Goal: Task Accomplishment & Management: Manage account settings

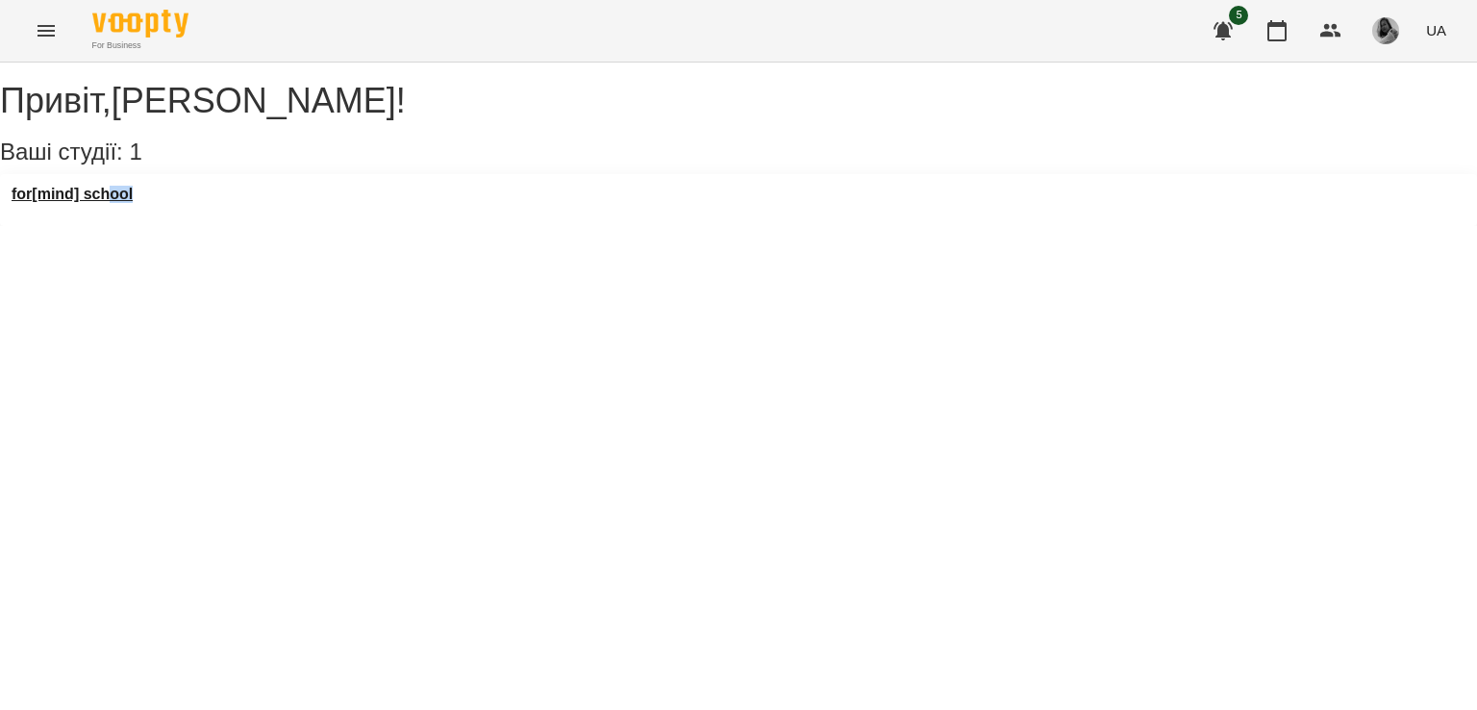
drag, startPoint x: 228, startPoint y: 212, endPoint x: 110, endPoint y: 212, distance: 118.3
click at [110, 212] on div "for[mind] school" at bounding box center [738, 200] width 1477 height 52
click at [110, 203] on h3 "for[mind] school" at bounding box center [72, 194] width 121 height 17
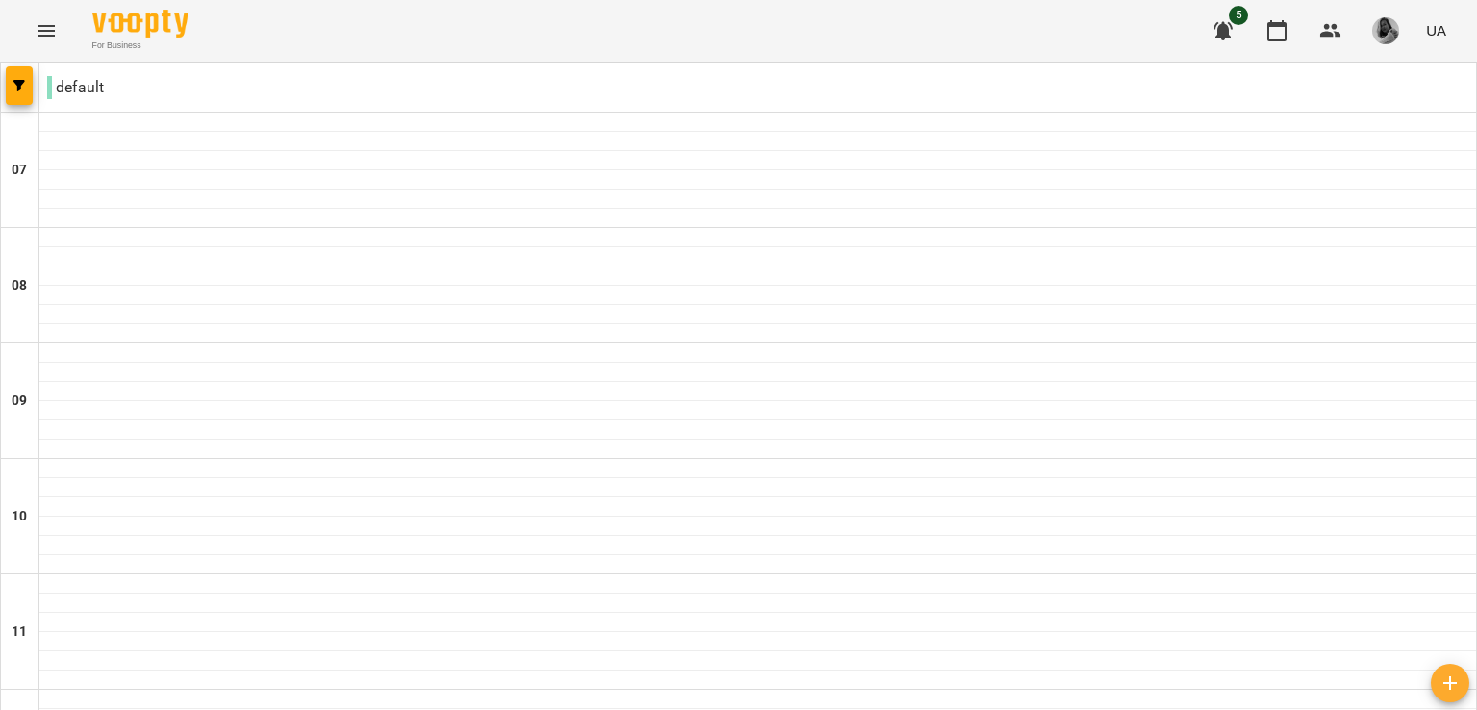
scroll to position [1080, 0]
click at [1323, 23] on icon "button" at bounding box center [1330, 30] width 23 height 23
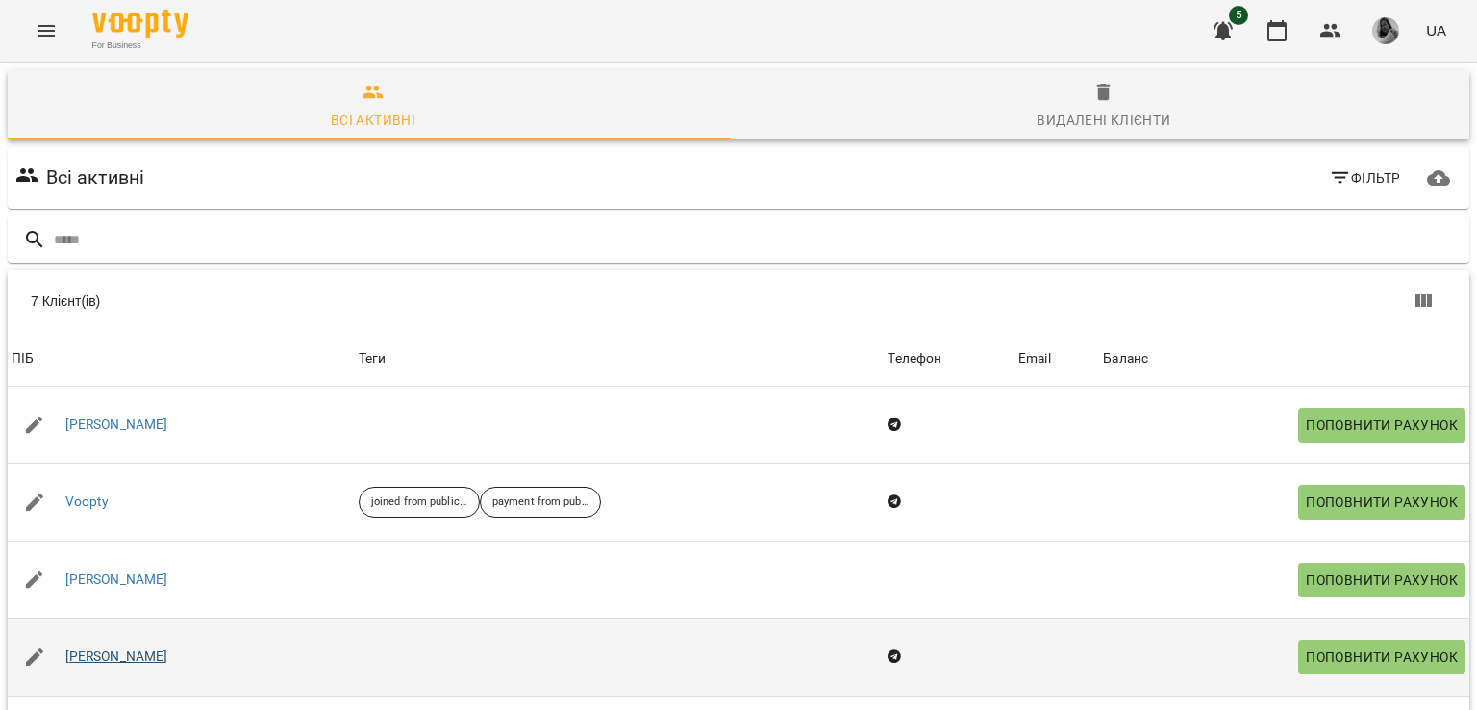
scroll to position [115, 0]
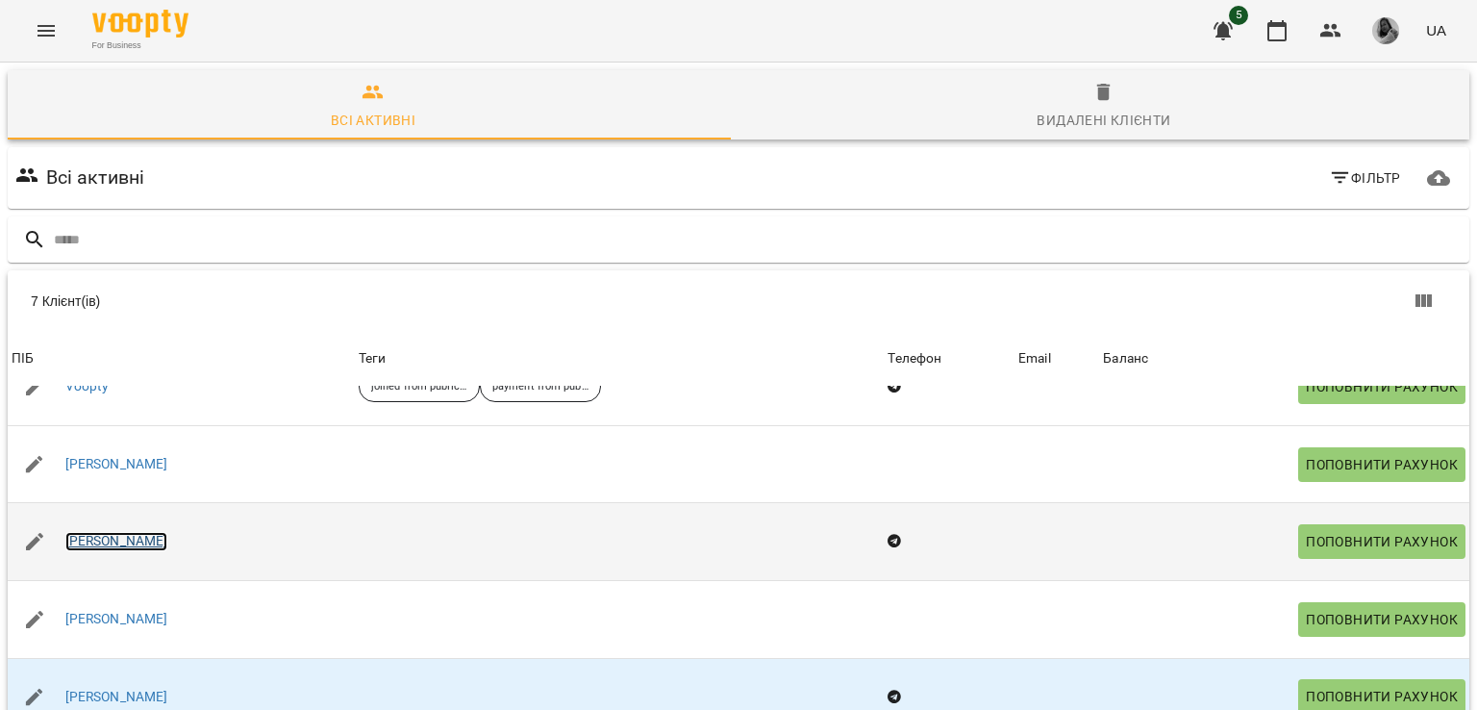
click at [131, 532] on link "[PERSON_NAME]" at bounding box center [116, 541] width 103 height 19
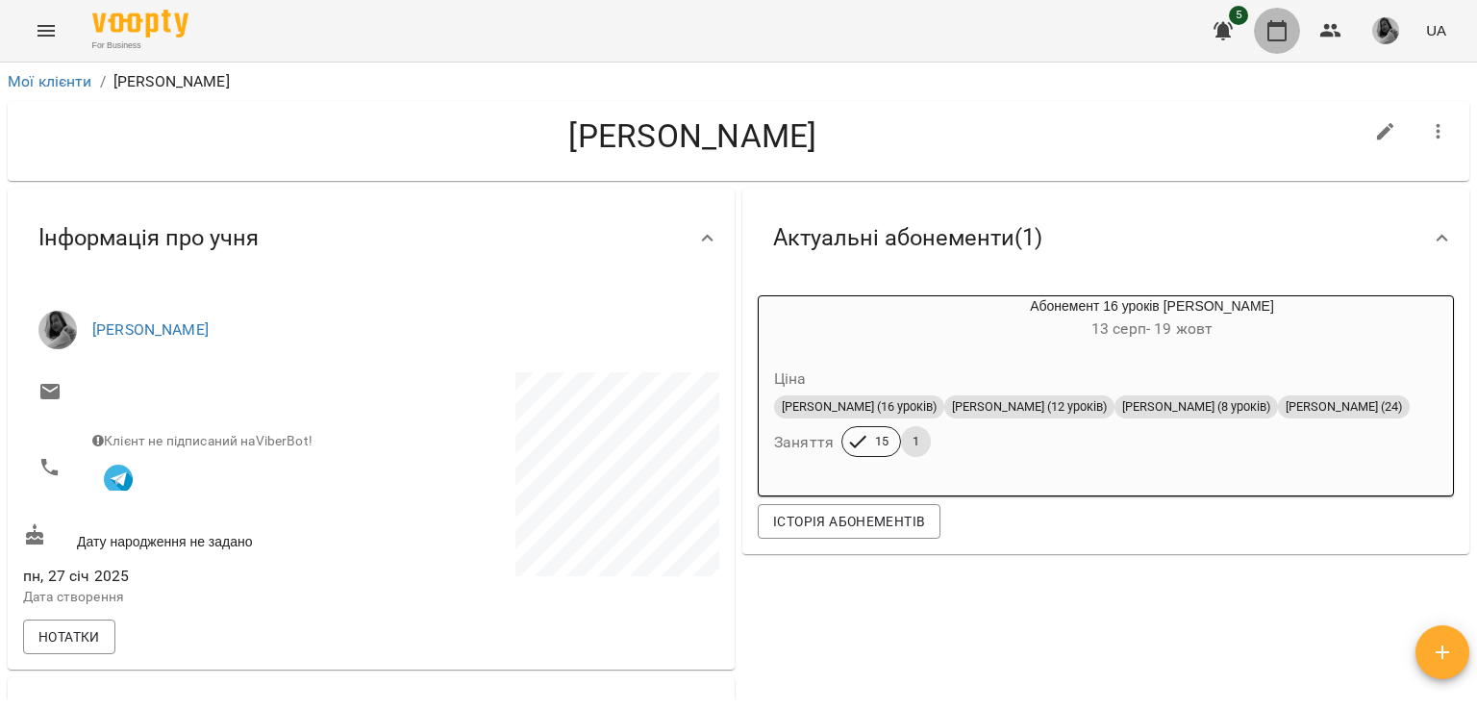
click at [1268, 12] on button "button" at bounding box center [1277, 31] width 46 height 46
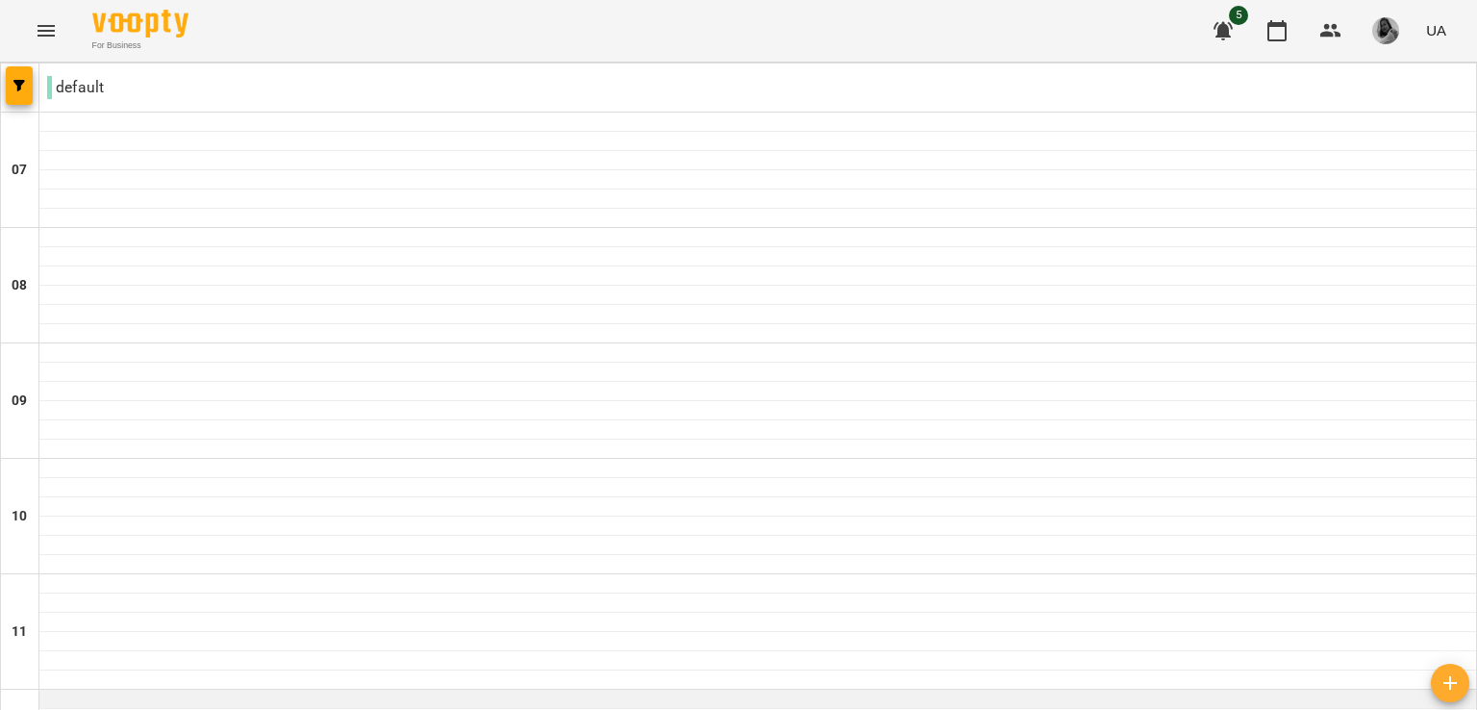
scroll to position [1291, 0]
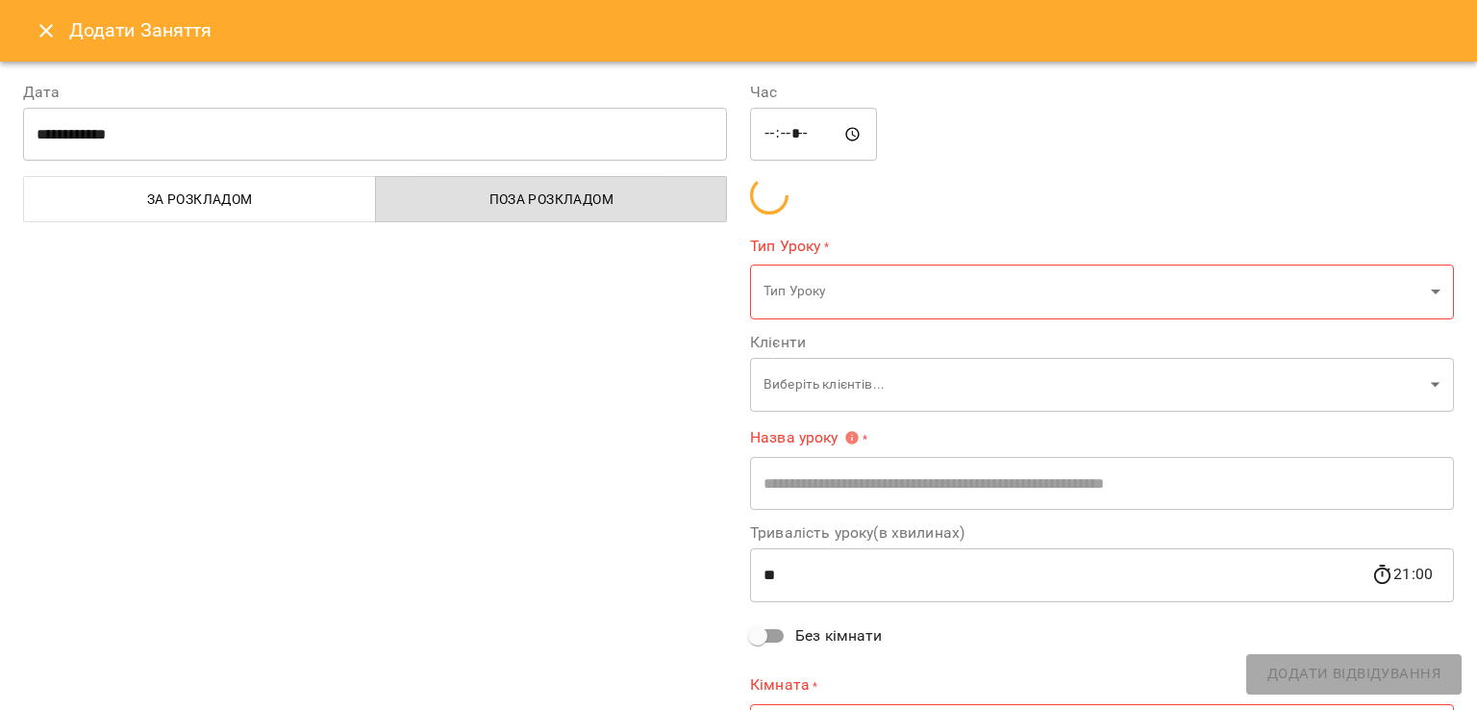
type input "**********"
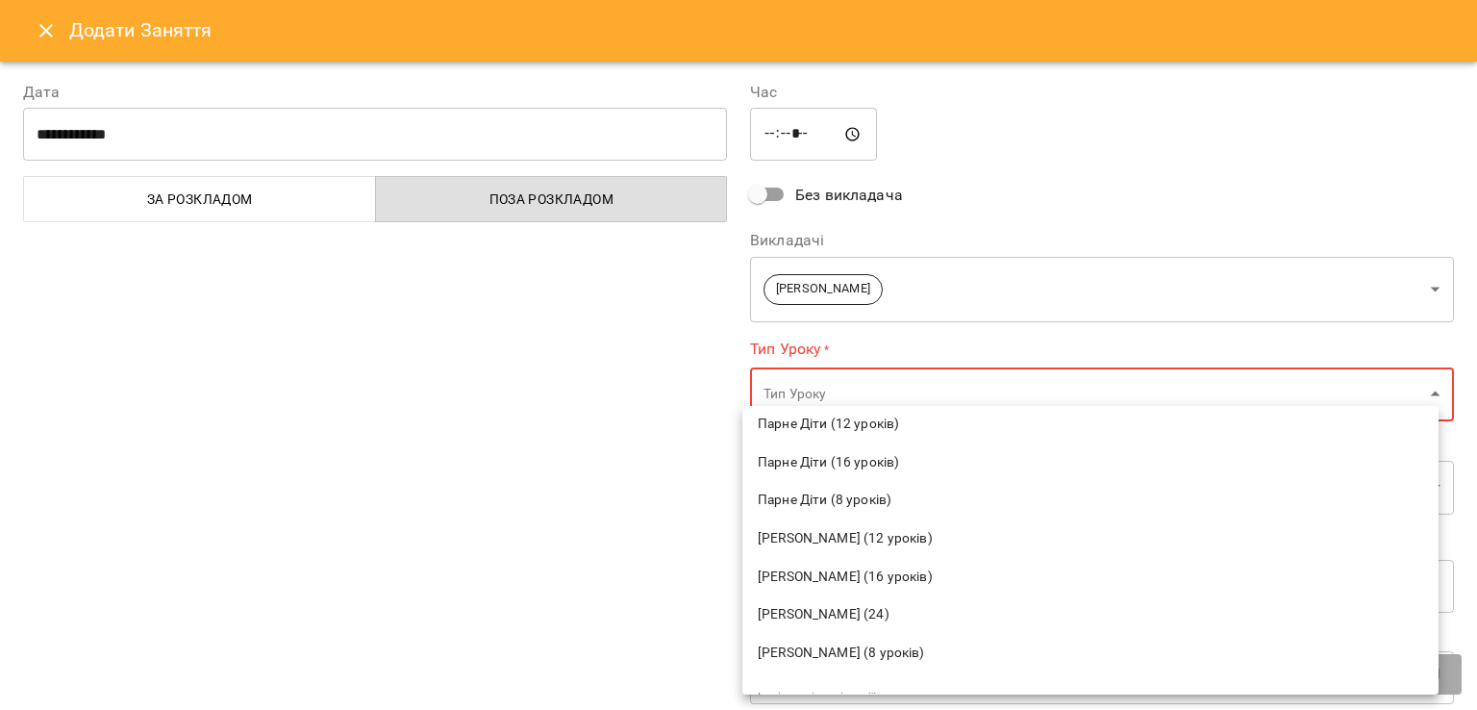
scroll to position [1054, 0]
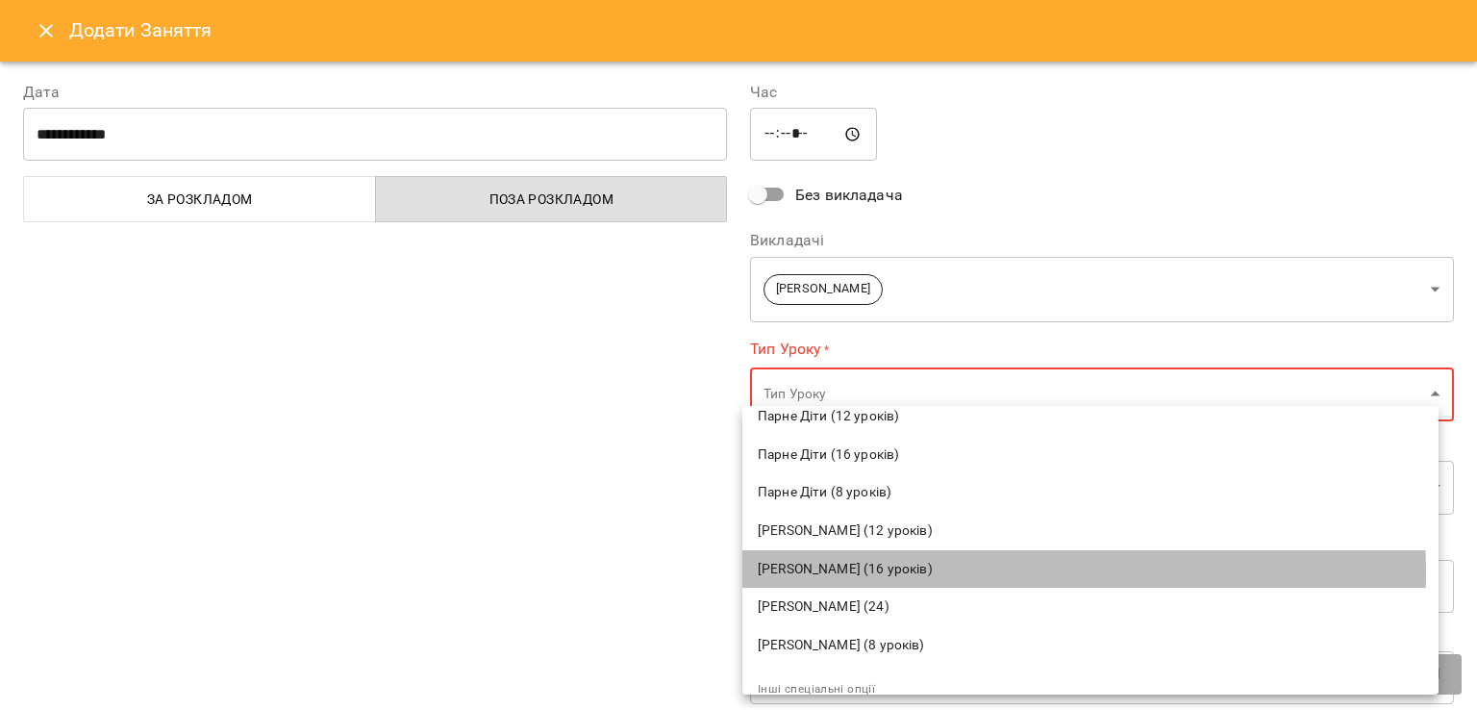
click at [869, 573] on span "[PERSON_NAME] (16 уроків)" at bounding box center [1090, 569] width 665 height 19
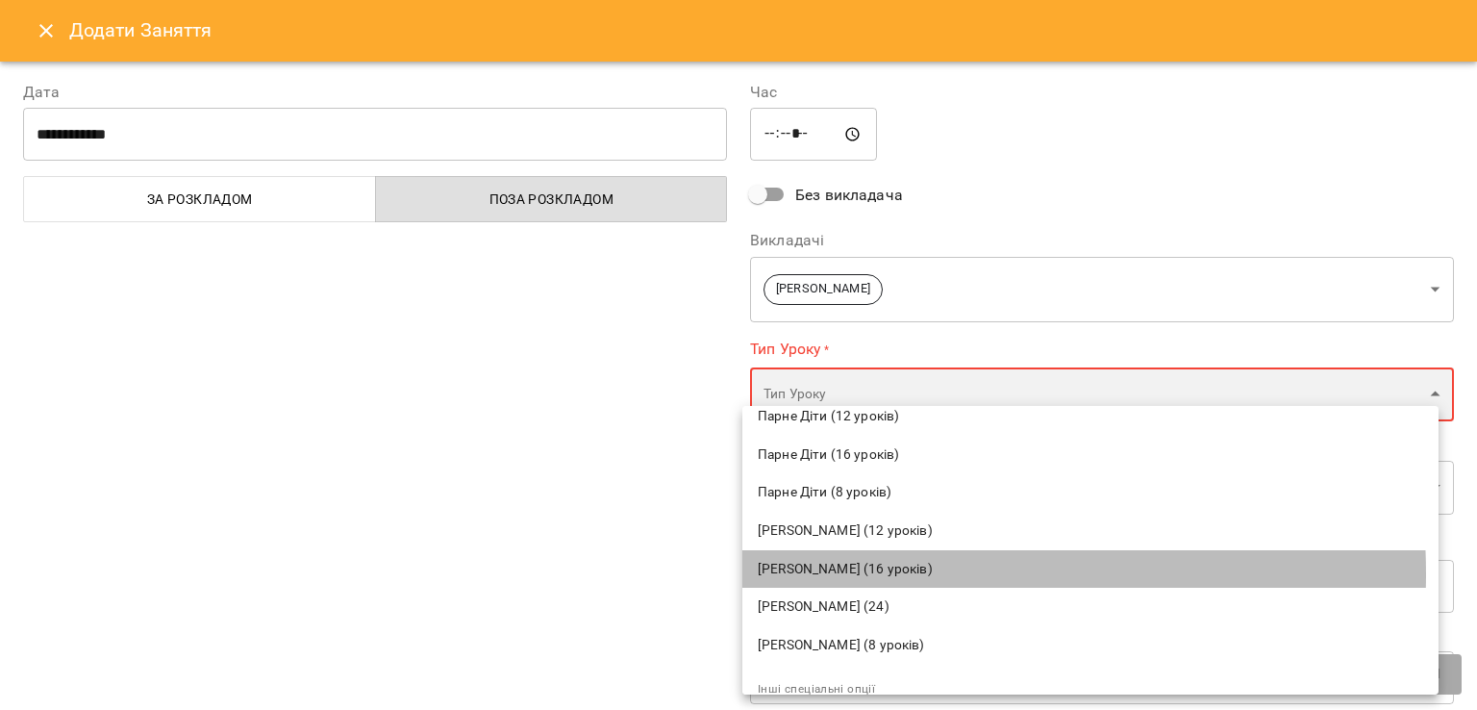
type input "**********"
type input "**"
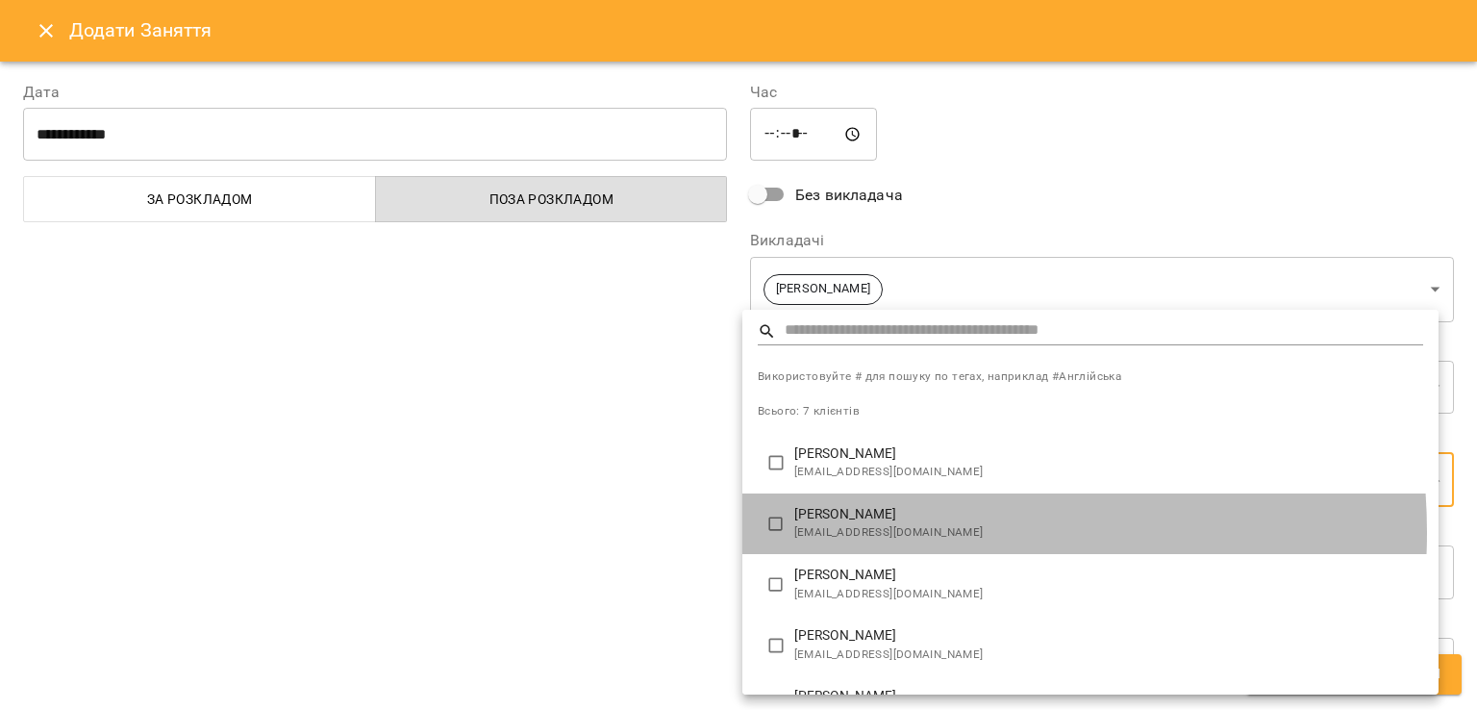
click at [864, 533] on span "[EMAIL_ADDRESS][DOMAIN_NAME]" at bounding box center [1108, 532] width 629 height 19
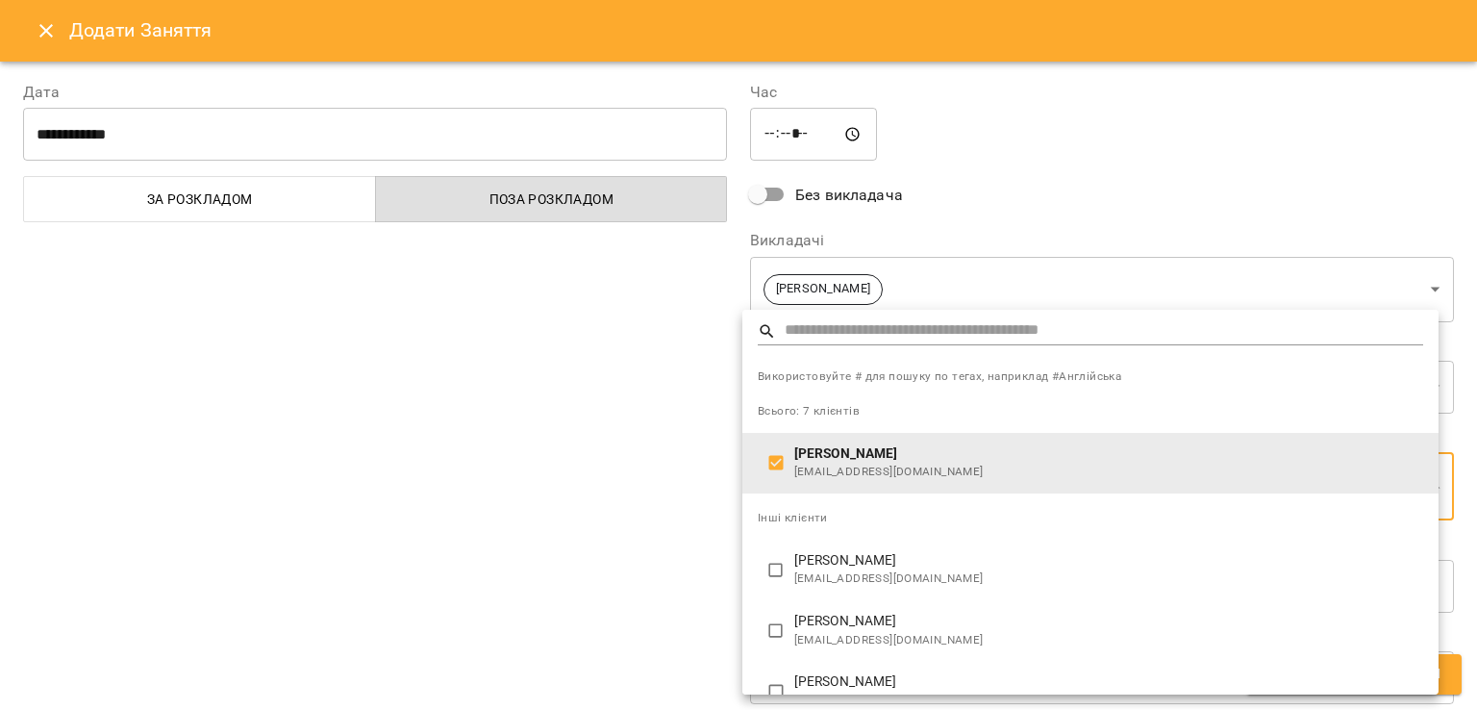
scroll to position [217, 0]
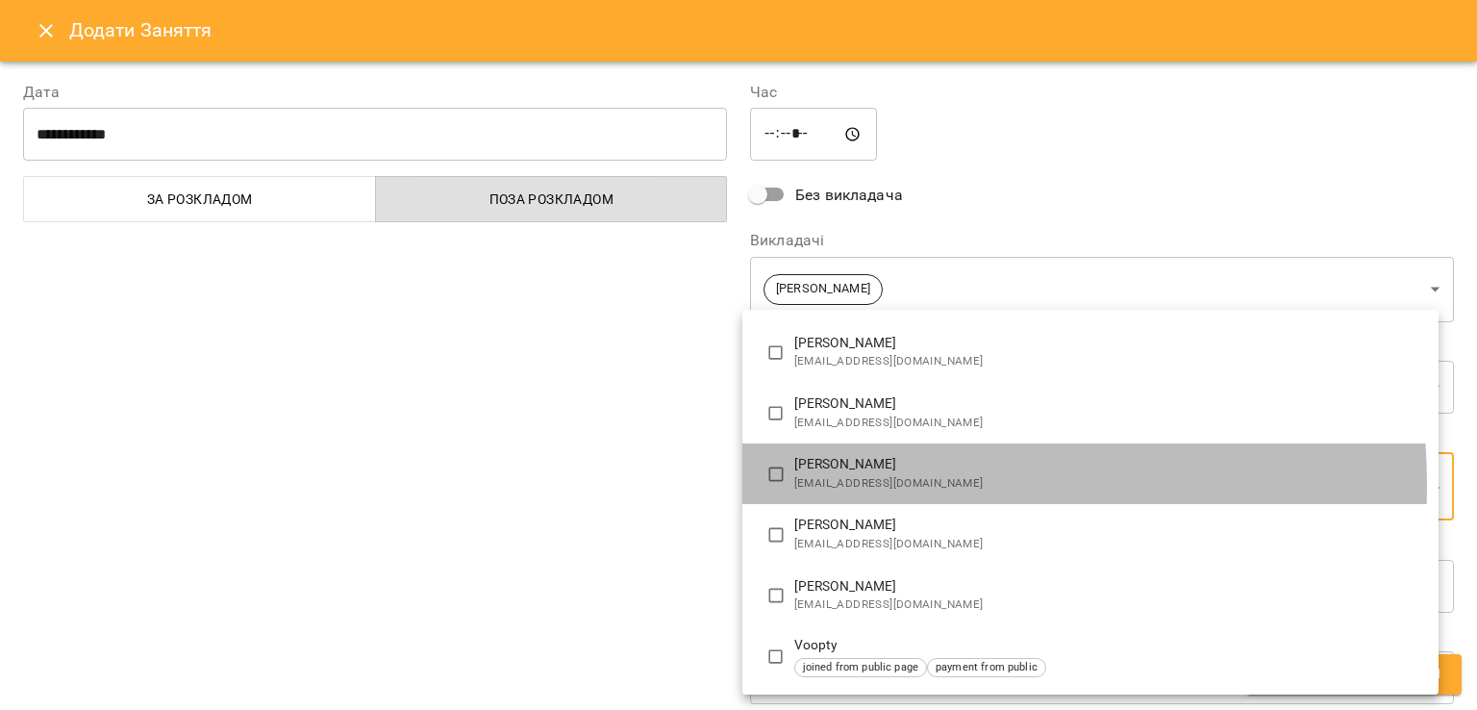
click at [869, 484] on span "[EMAIL_ADDRESS][DOMAIN_NAME]" at bounding box center [1108, 483] width 629 height 19
type input "**********"
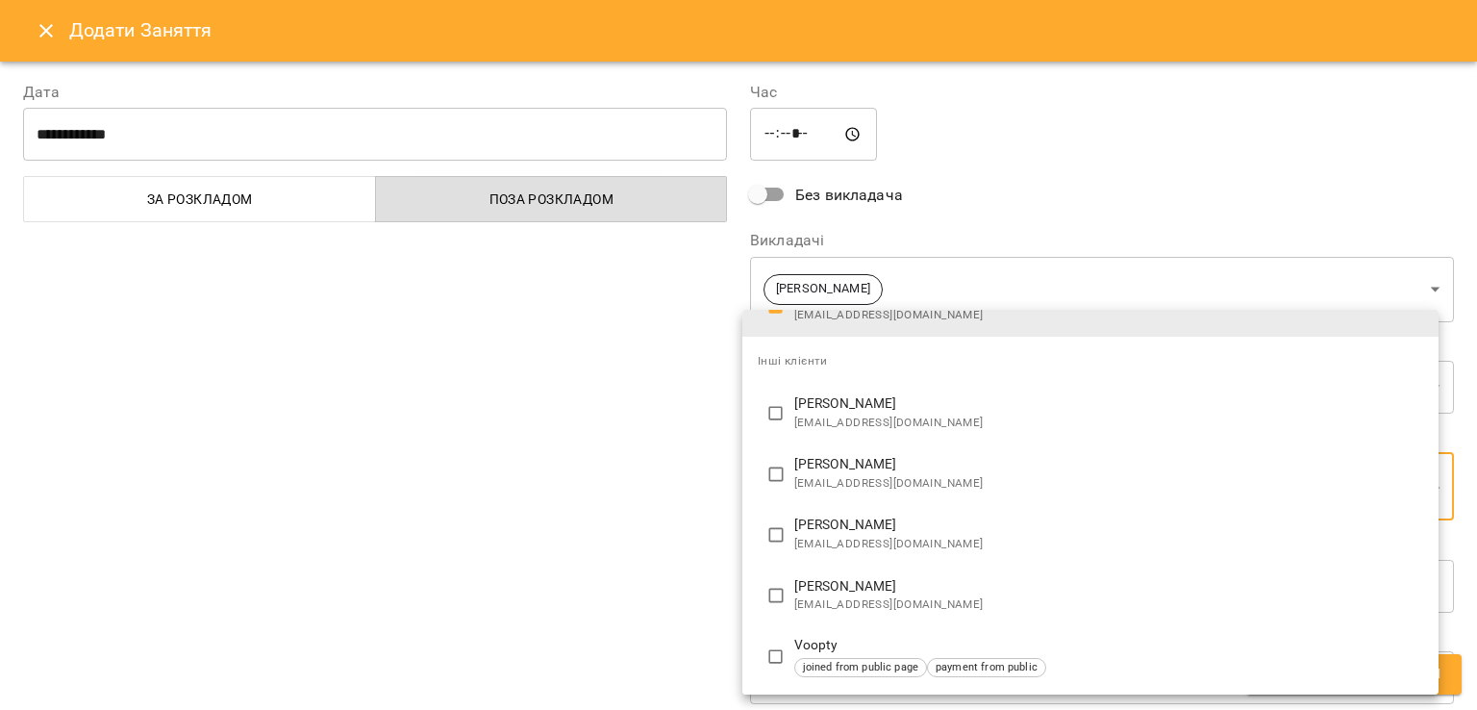
click at [585, 527] on div at bounding box center [738, 355] width 1477 height 710
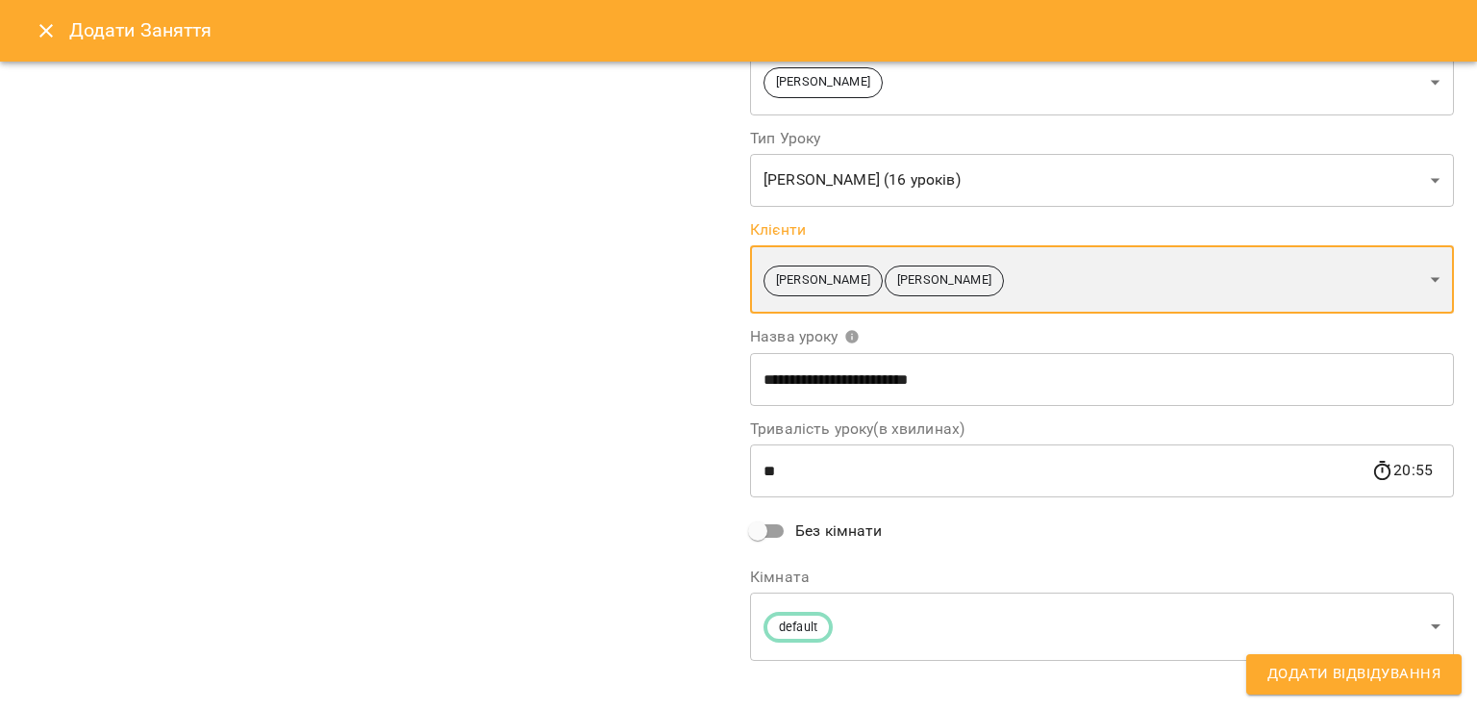
scroll to position [214, 0]
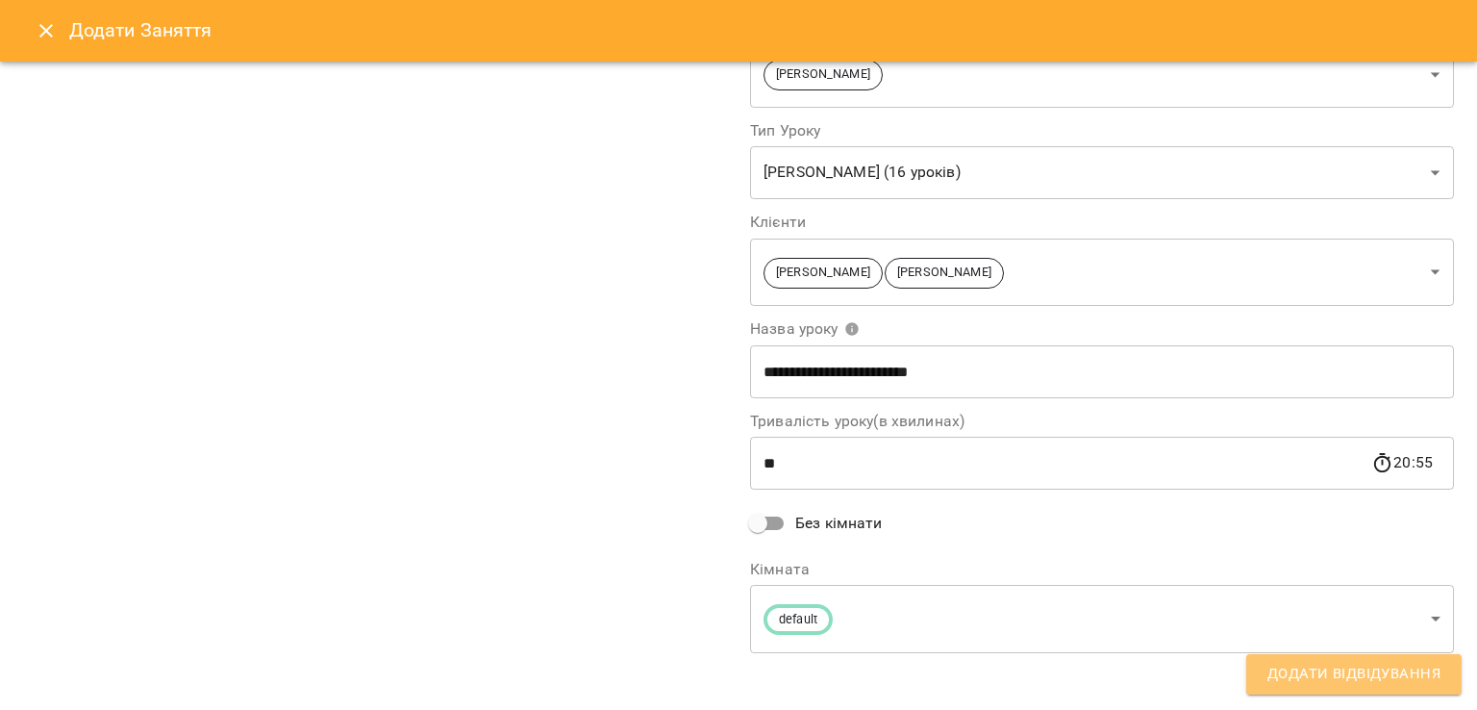
click at [1353, 684] on span "Додати Відвідування" at bounding box center [1353, 673] width 173 height 25
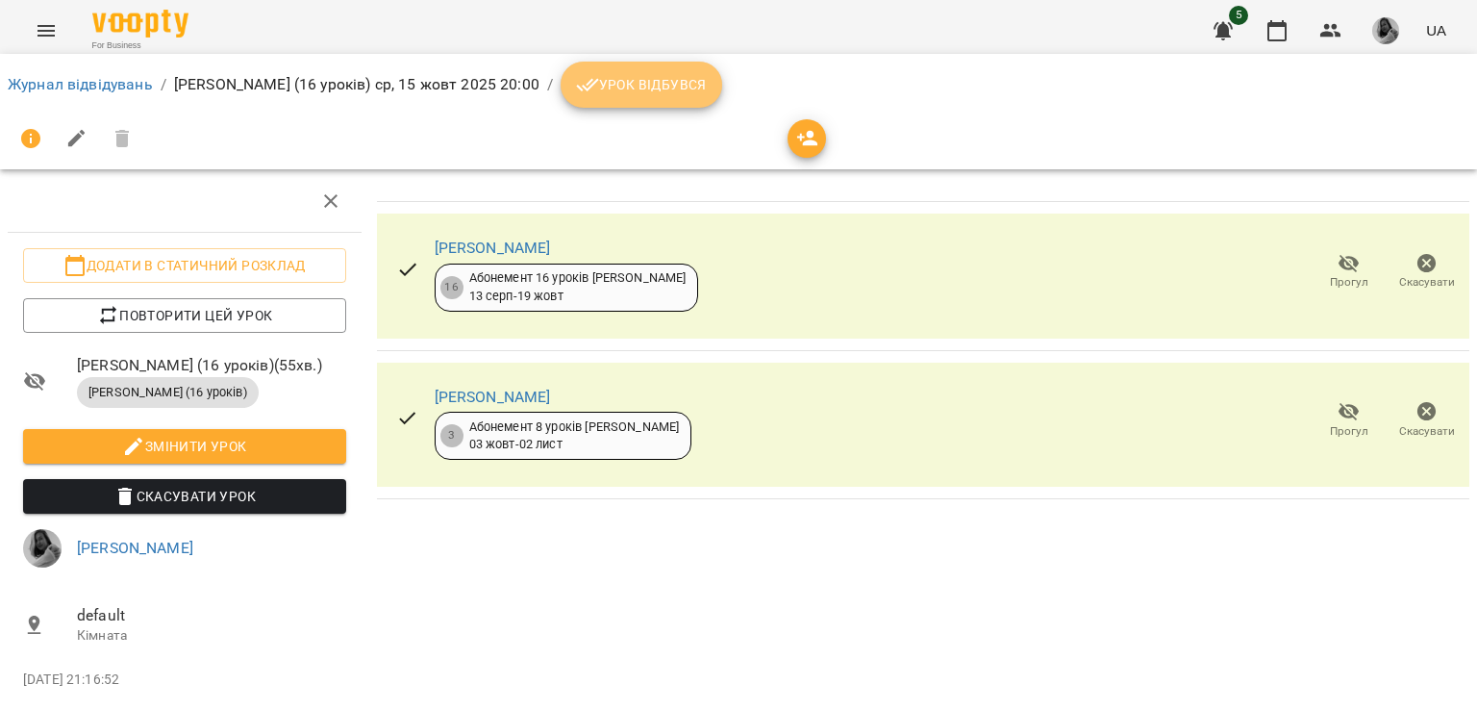
click at [664, 105] on button "Урок відбувся" at bounding box center [641, 85] width 162 height 46
